Goal: Communication & Community: Answer question/provide support

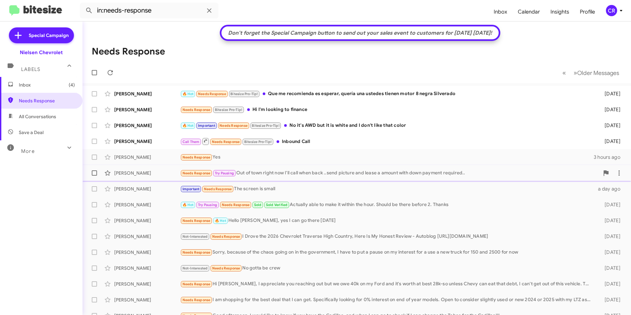
click at [268, 172] on div "Needs Response Try Pausing Out of town right now I'll call when back ..send pic…" at bounding box center [389, 173] width 419 height 8
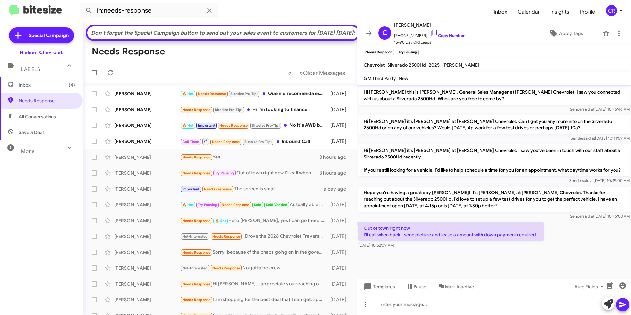
drag, startPoint x: 416, startPoint y: 231, endPoint x: 445, endPoint y: 263, distance: 43.2
click at [445, 263] on cdk-virtual-scroll-viewport "Hi [PERSON_NAME] this is [PERSON_NAME], General Sales Manager at [PERSON_NAME] …" at bounding box center [494, 182] width 274 height 194
click at [292, 129] on div "🔥 Hot Important Needs Response Bitesize Pro-Tip! No it's AWD but it is white an…" at bounding box center [252, 126] width 145 height 8
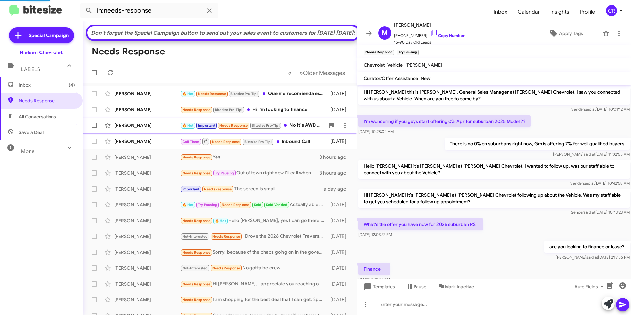
scroll to position [306, 0]
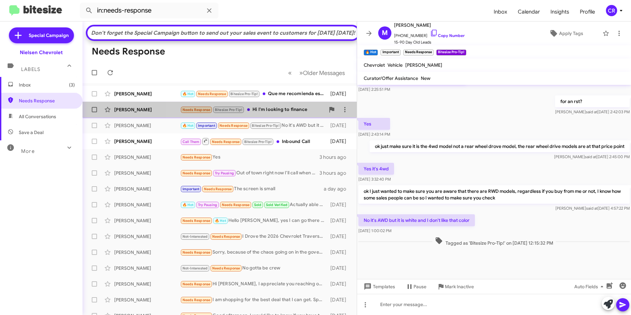
click at [268, 114] on div "Needs Response Bitesize Pro-Tip! Hi I'm looking to finance" at bounding box center [252, 110] width 145 height 8
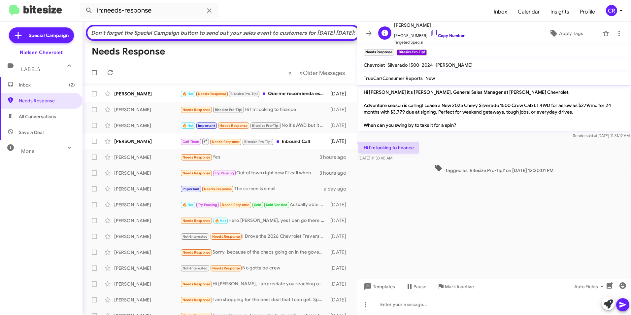
click at [441, 37] on link "Copy Number" at bounding box center [447, 35] width 35 height 5
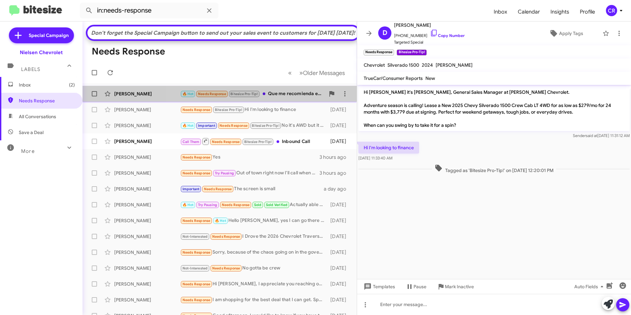
click at [290, 98] on div "🔥 Hot Needs Response Bitesize Pro-Tip! Que me recomienda es esperar, quería una…" at bounding box center [252, 94] width 145 height 8
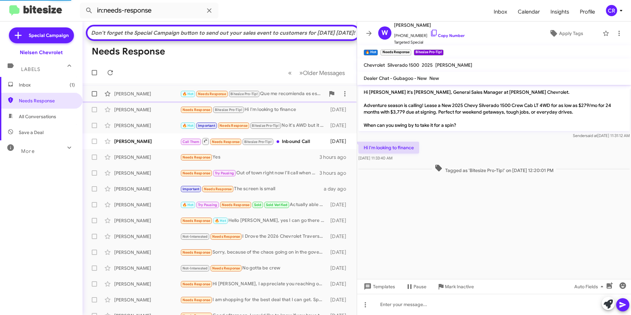
scroll to position [61, 0]
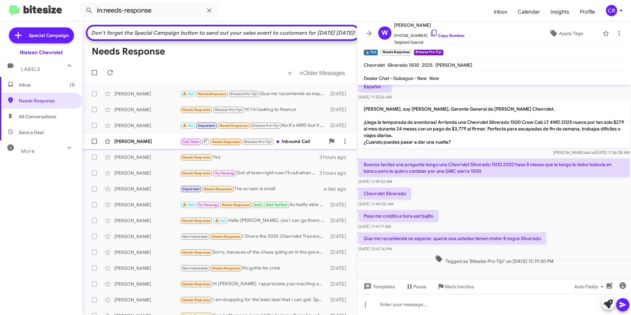
click at [291, 146] on div "Call Them Needs Response Bitesize Pro-Tip! Inbound Call" at bounding box center [252, 141] width 145 height 8
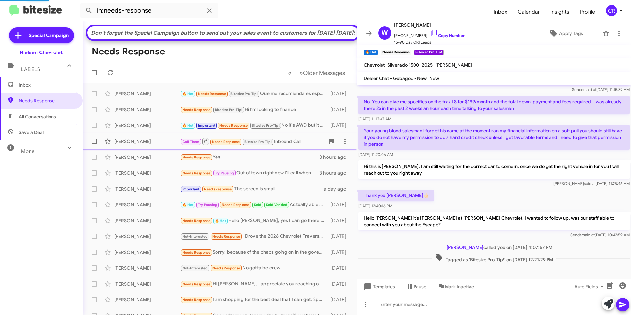
scroll to position [49, 0]
click at [300, 129] on div "🔥 Hot Important Needs Response Bitesize Pro-Tip! No it's AWD but it is white an…" at bounding box center [252, 126] width 145 height 8
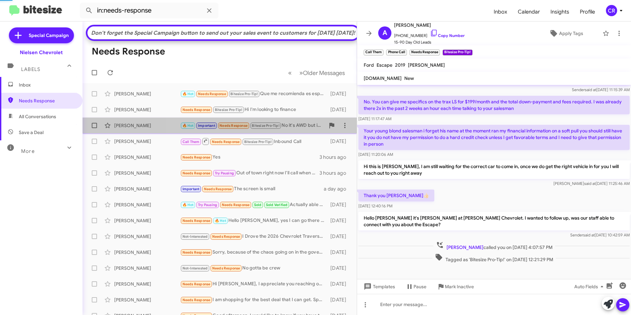
scroll to position [78, 0]
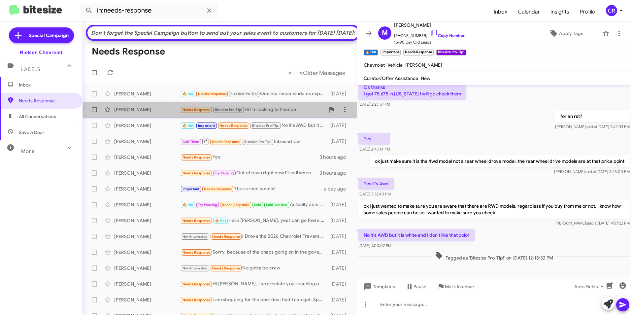
click at [291, 114] on div "Needs Response Bitesize Pro-Tip! Hi I'm looking to finance" at bounding box center [252, 110] width 145 height 8
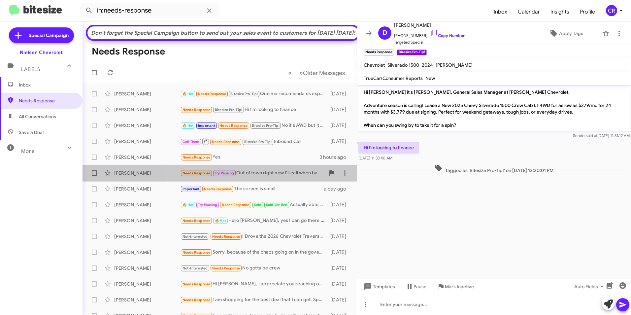
click at [264, 177] on div "Needs Response Try Pausing Out of town right now I'll call when back ..send pic…" at bounding box center [252, 173] width 145 height 8
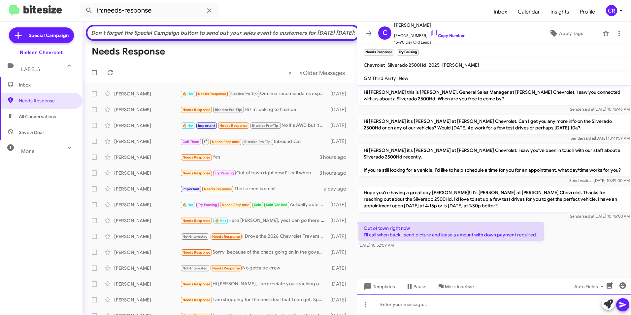
click at [392, 304] on div at bounding box center [494, 304] width 274 height 21
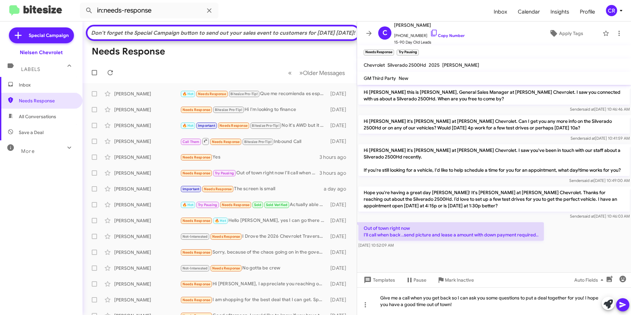
click at [626, 306] on icon at bounding box center [623, 305] width 8 height 8
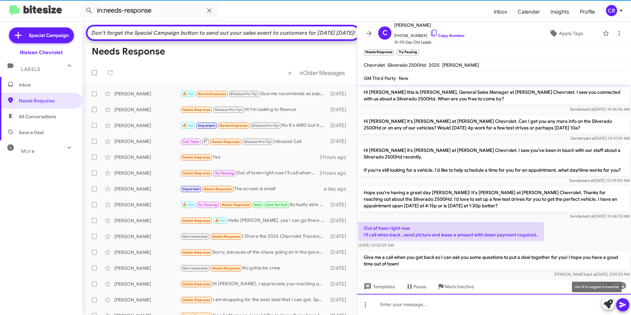
scroll to position [16, 0]
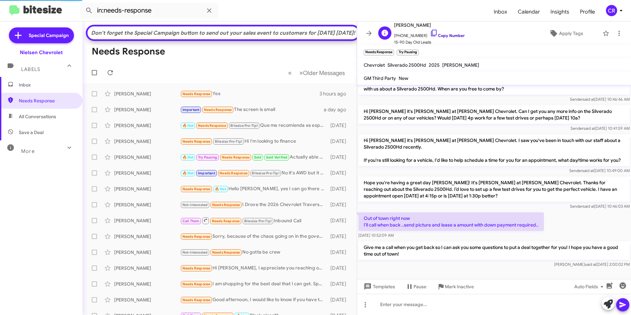
click at [440, 37] on link "Copy Number" at bounding box center [447, 35] width 35 height 5
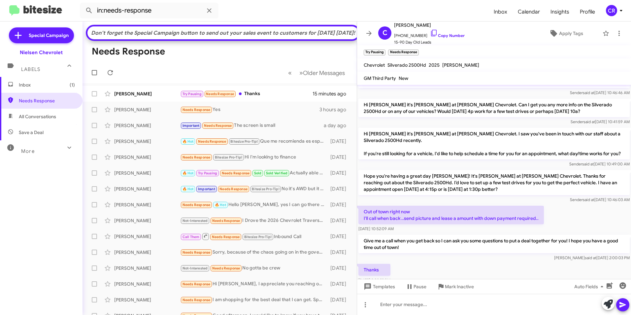
scroll to position [41, 0]
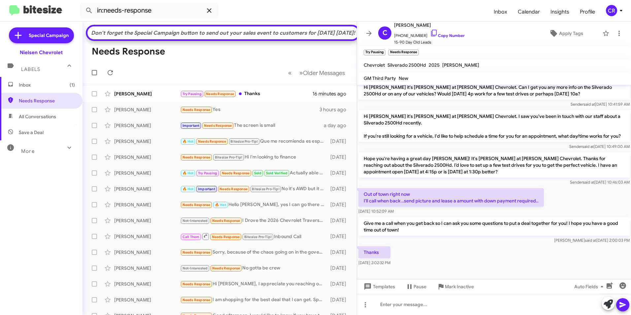
click at [210, 12] on icon at bounding box center [209, 11] width 8 height 8
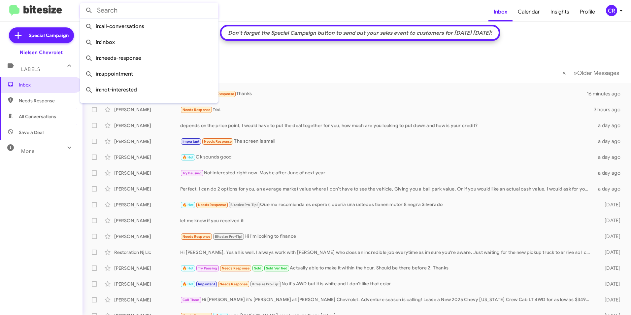
click at [318, 67] on mat-toolbar-row "« Previous » Next Older Messages" at bounding box center [356, 72] width 548 height 21
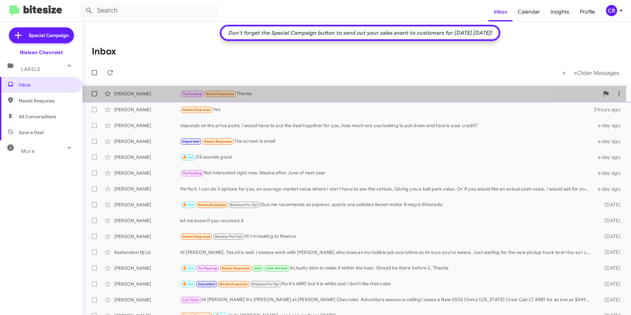
click at [254, 94] on div "Try Pausing Needs Response Thanks" at bounding box center [389, 94] width 419 height 8
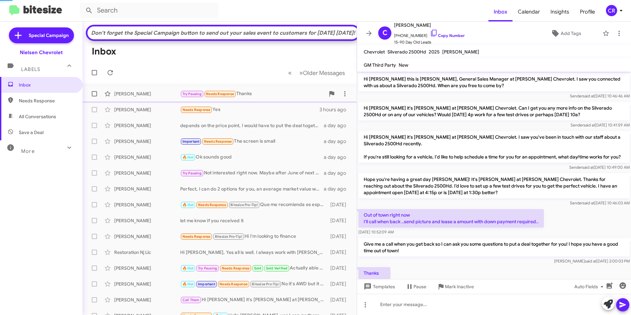
scroll to position [27, 0]
